Goal: Information Seeking & Learning: Learn about a topic

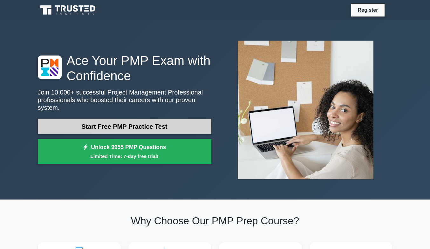
click at [160, 120] on link "Start Free PMP Practice Test" at bounding box center [124, 126] width 173 height 15
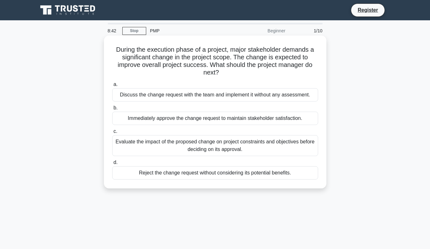
click at [258, 146] on div "Evaluate the impact of the proposed change on project constraints and objective…" at bounding box center [215, 145] width 206 height 21
click at [112, 134] on input "c. Evaluate the impact of the proposed change on project constraints and object…" at bounding box center [112, 132] width 0 height 4
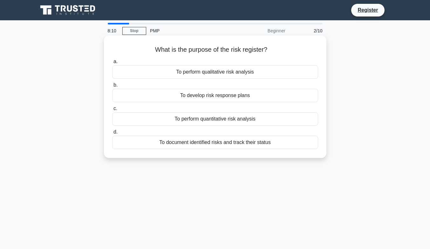
click at [252, 147] on div "To document identified risks and track their status" at bounding box center [215, 142] width 206 height 13
click at [112, 134] on input "d. To document identified risks and track their status" at bounding box center [112, 132] width 0 height 4
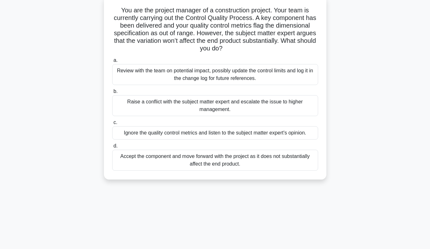
scroll to position [32, 0]
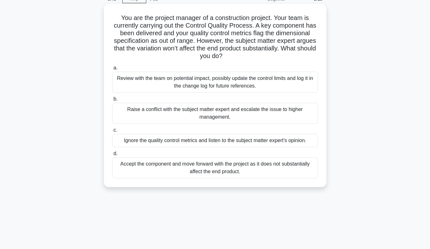
click at [271, 73] on div "Review with the team on potential impact, possibly update the control limits an…" at bounding box center [215, 82] width 206 height 21
click at [112, 70] on input "a. Review with the team on potential impact, possibly update the control limits…" at bounding box center [112, 68] width 0 height 4
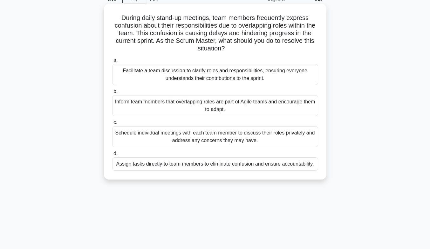
click at [206, 82] on div "Facilitate a team discussion to clarify roles and responsibilities, ensuring ev…" at bounding box center [215, 74] width 206 height 21
click at [112, 63] on input "a. Facilitate a team discussion to clarify roles and responsibilities, ensuring…" at bounding box center [112, 60] width 0 height 4
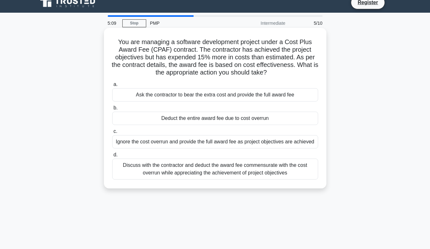
scroll to position [0, 0]
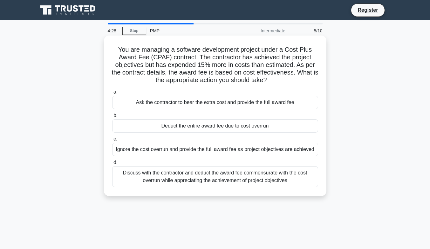
click at [301, 179] on div "Discuss with the contractor and deduct the award fee commensurate with the cost…" at bounding box center [215, 176] width 206 height 21
click at [112, 165] on input "d. Discuss with the contractor and deduct the award fee commensurate with the c…" at bounding box center [112, 163] width 0 height 4
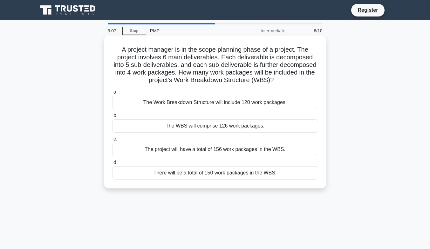
click at [250, 173] on div "There will be a total of 150 work packages in the WBS." at bounding box center [215, 172] width 206 height 13
click at [112, 165] on input "d. There will be a total of 150 work packages in the WBS." at bounding box center [112, 163] width 0 height 4
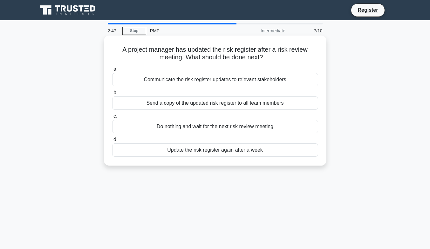
click at [246, 83] on div "Communicate the risk register updates to relevant stakeholders" at bounding box center [215, 79] width 206 height 13
click at [112, 71] on input "a. Communicate the risk register updates to relevant stakeholders" at bounding box center [112, 69] width 0 height 4
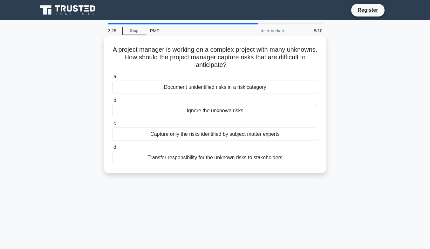
click at [232, 67] on h5 "A project manager is working on a complex project with many unknowns. How shoul…" at bounding box center [214, 57] width 207 height 23
click at [238, 67] on h5 "A project manager is working on a complex project with many unknowns. How shoul…" at bounding box center [214, 57] width 207 height 23
click at [283, 89] on div "Document unidentified risks in a risk category" at bounding box center [215, 87] width 206 height 13
click at [112, 79] on input "a. Document unidentified risks in a risk category" at bounding box center [112, 77] width 0 height 4
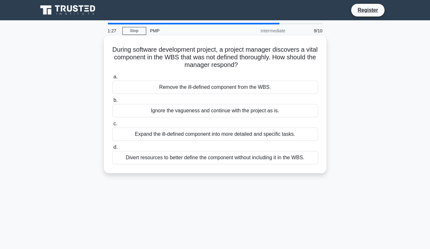
click at [285, 138] on div "Expand the ill-defined component into more detailed and specific tasks." at bounding box center [215, 134] width 206 height 13
click at [112, 126] on input "c. Expand the ill-defined component into more detailed and specific tasks." at bounding box center [112, 124] width 0 height 4
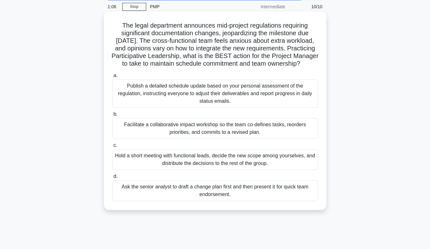
scroll to position [32, 0]
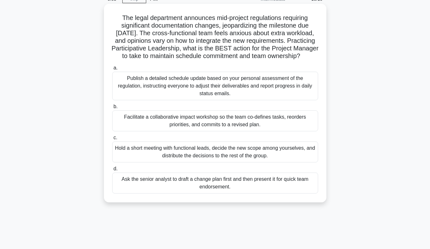
click at [310, 131] on div "Facilitate a collaborative impact workshop so the team co-defines tasks, reorde…" at bounding box center [215, 121] width 206 height 21
click at [112, 109] on input "b. Facilitate a collaborative impact workshop so the team co-defines tasks, reo…" at bounding box center [112, 107] width 0 height 4
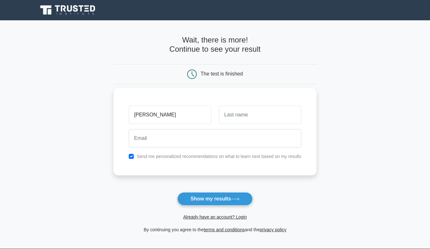
type input "[PERSON_NAME]"
type input "Khuc"
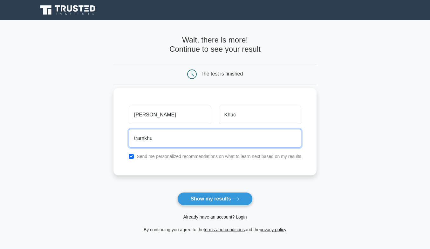
type input "[EMAIL_ADDRESS][DOMAIN_NAME]"
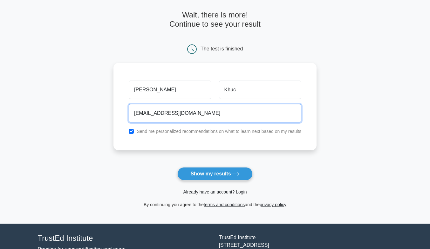
scroll to position [32, 0]
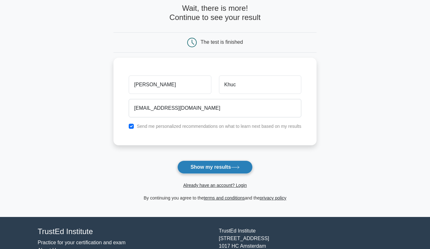
click at [204, 168] on button "Show my results" at bounding box center [214, 167] width 75 height 13
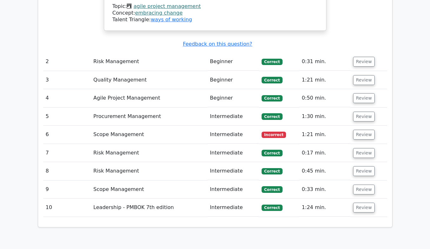
scroll to position [857, 0]
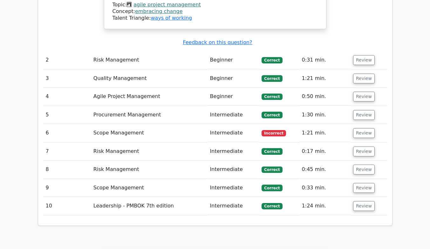
click at [274, 124] on td "Incorrect" at bounding box center [279, 133] width 40 height 18
click at [237, 124] on td "Intermediate" at bounding box center [233, 133] width 52 height 18
click at [219, 124] on td "Intermediate" at bounding box center [233, 133] width 52 height 18
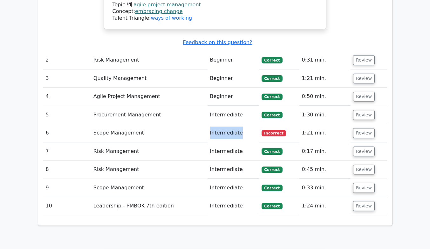
click at [219, 124] on td "Intermediate" at bounding box center [233, 133] width 52 height 18
click at [366, 128] on button "Review" at bounding box center [364, 133] width 22 height 10
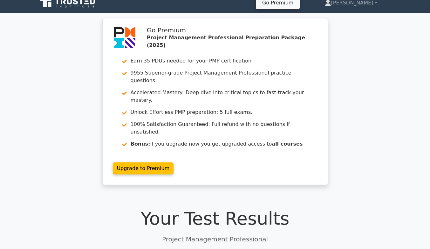
scroll to position [0, 0]
